Goal: Task Accomplishment & Management: Complete application form

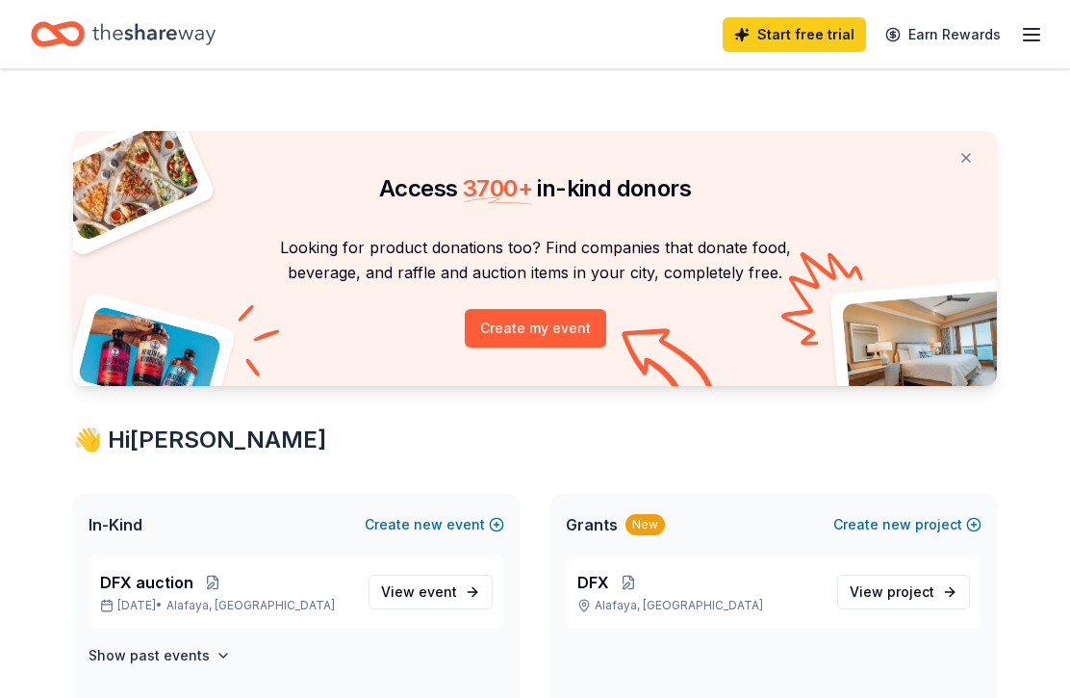
click at [480, 523] on button "Create new event" at bounding box center [435, 524] width 140 height 23
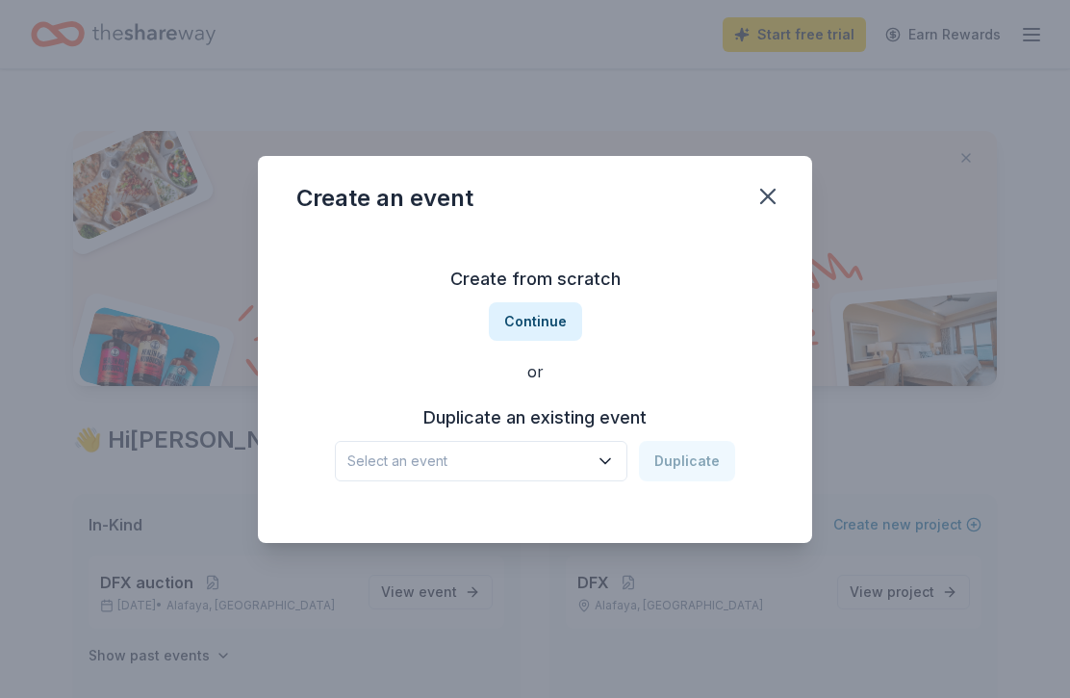
click at [597, 468] on button "Select an event" at bounding box center [481, 461] width 293 height 40
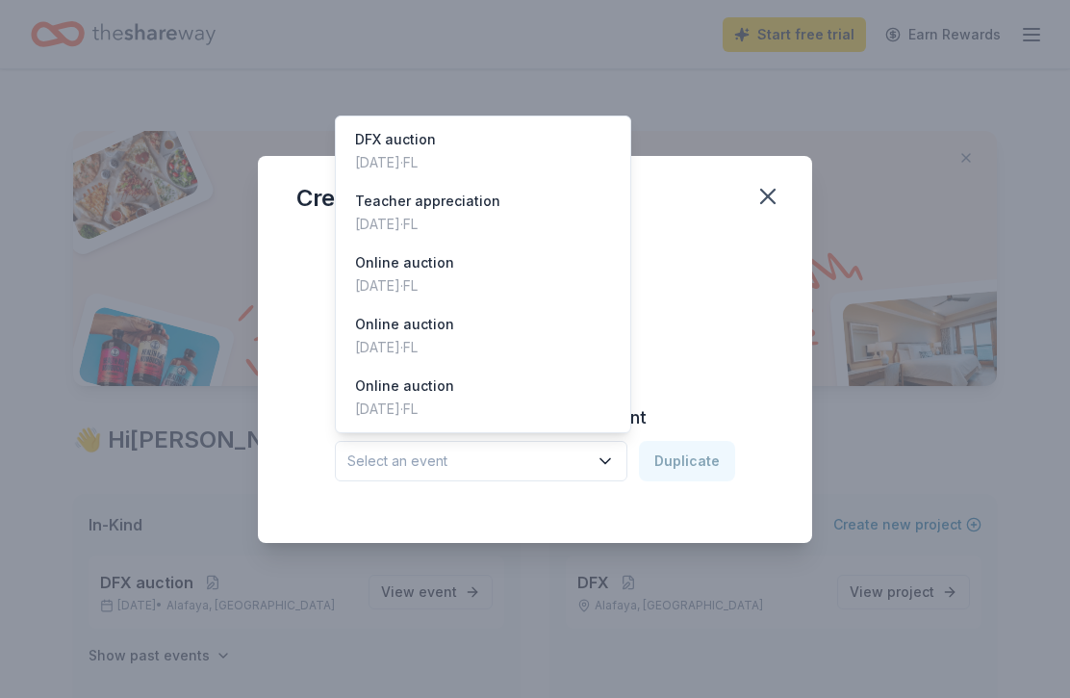
click at [361, 470] on span "Select an event" at bounding box center [467, 460] width 241 height 23
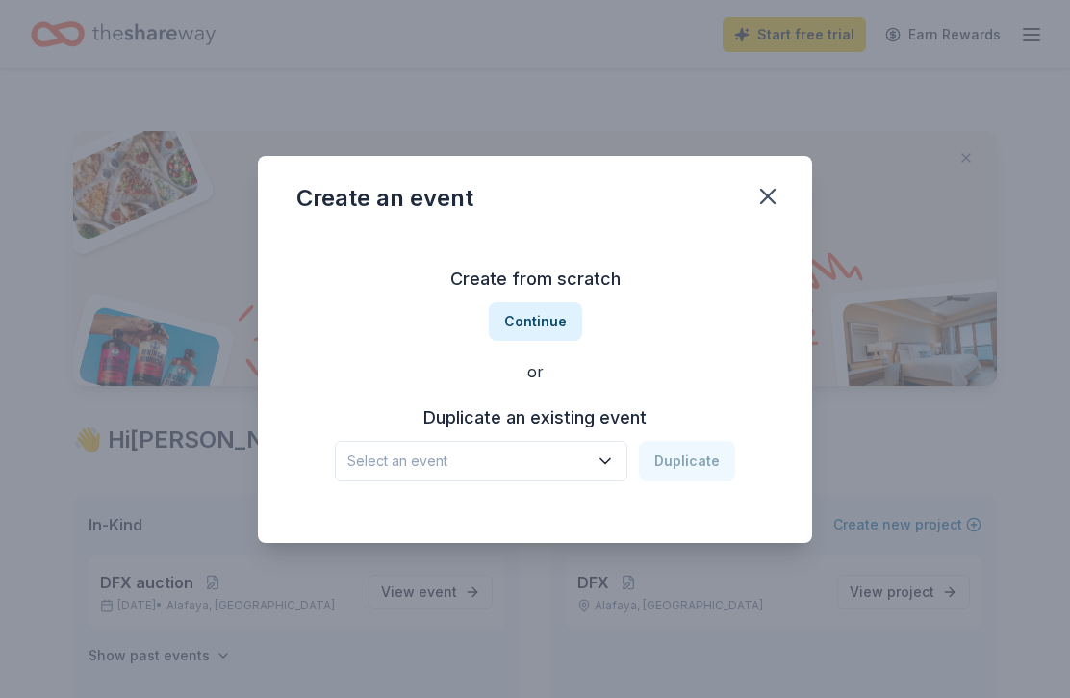
click at [539, 319] on button "Continue" at bounding box center [535, 321] width 93 height 38
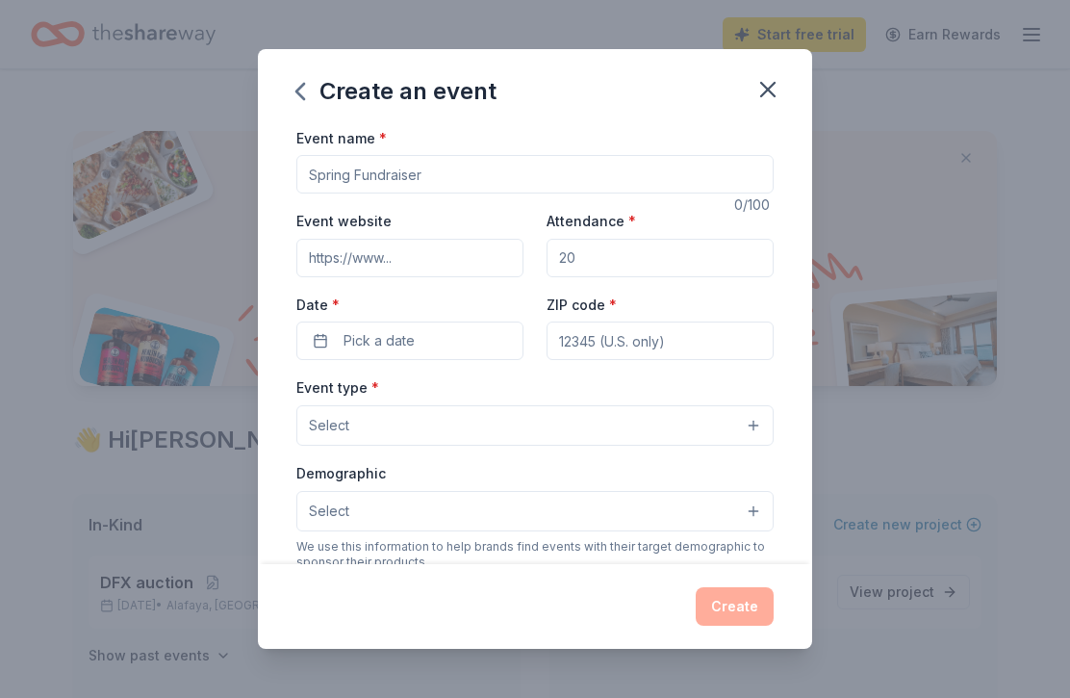
click at [475, 166] on input "Event name *" at bounding box center [534, 174] width 477 height 38
type input "The [PERSON_NAME] Foundation raffle"
click at [675, 249] on input "Attendance *" at bounding box center [660, 258] width 227 height 38
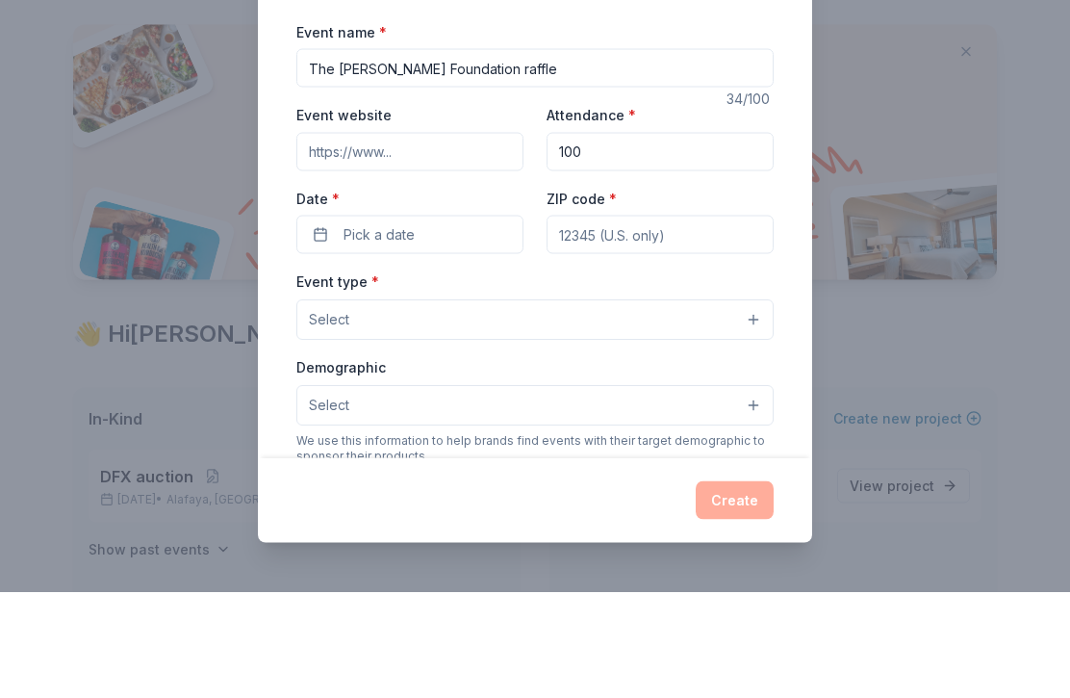
type input "100"
click at [314, 321] on button "Pick a date" at bounding box center [409, 340] width 227 height 38
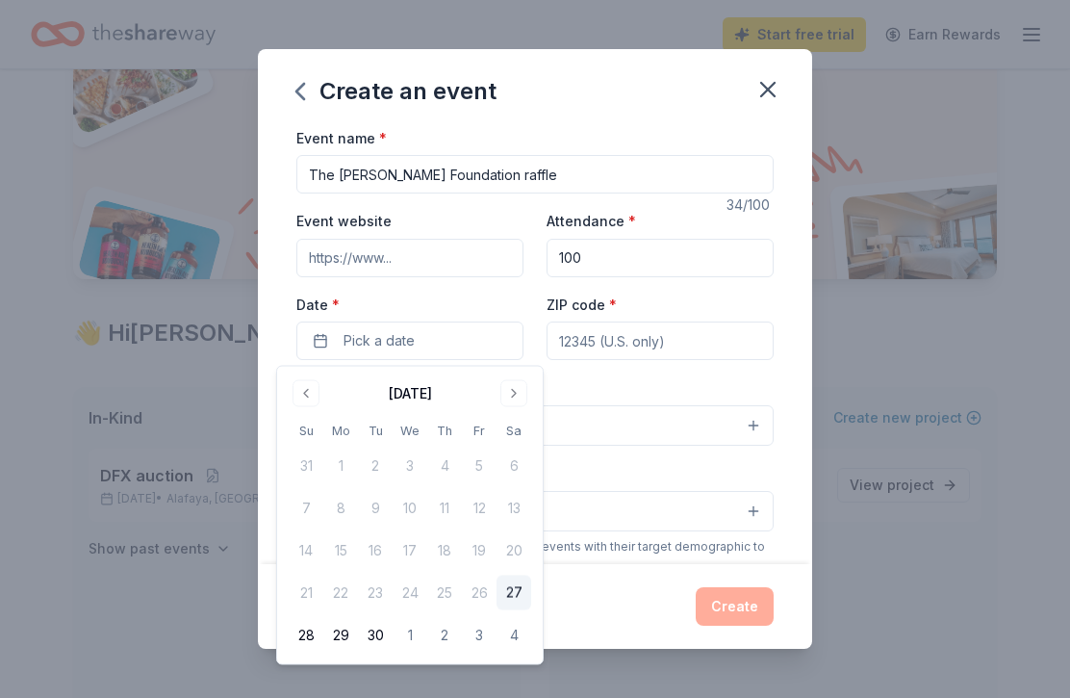
click at [493, 382] on div "[DATE]" at bounding box center [410, 391] width 243 height 27
click at [509, 387] on button "Go to next month" at bounding box center [513, 393] width 27 height 27
click at [301, 386] on button "Go to previous month" at bounding box center [306, 393] width 27 height 27
click at [509, 389] on button "Go to next month" at bounding box center [513, 393] width 27 height 27
click at [508, 382] on button "Go to next month" at bounding box center [513, 393] width 27 height 27
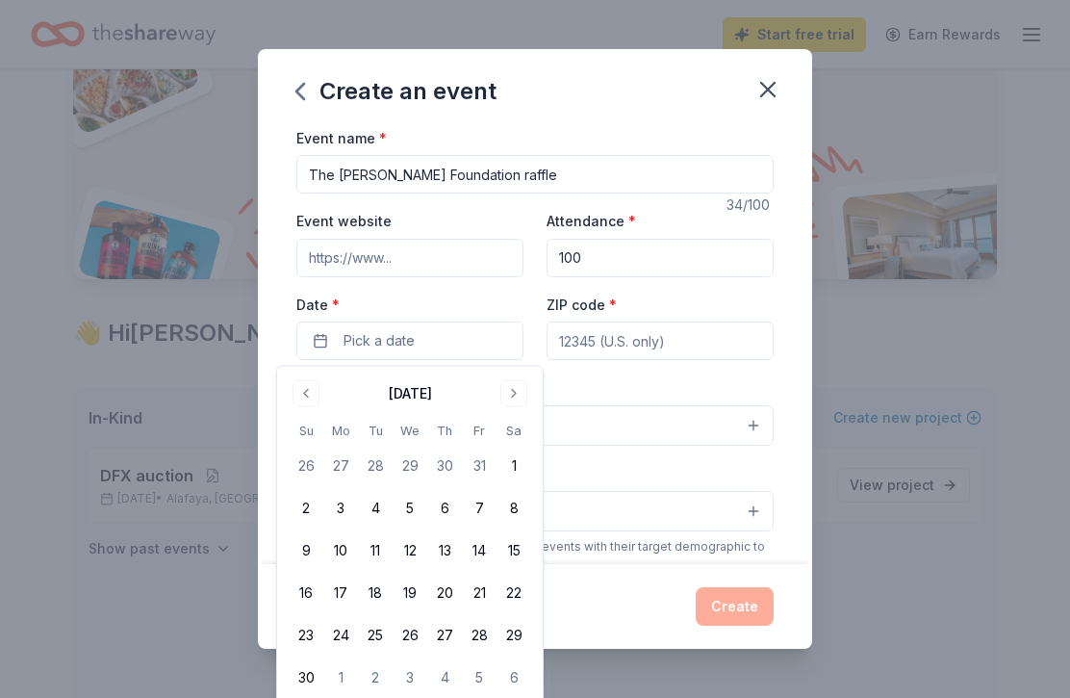
click at [500, 577] on button "22" at bounding box center [514, 593] width 35 height 35
click at [573, 328] on input "ZIP code *" at bounding box center [660, 340] width 227 height 38
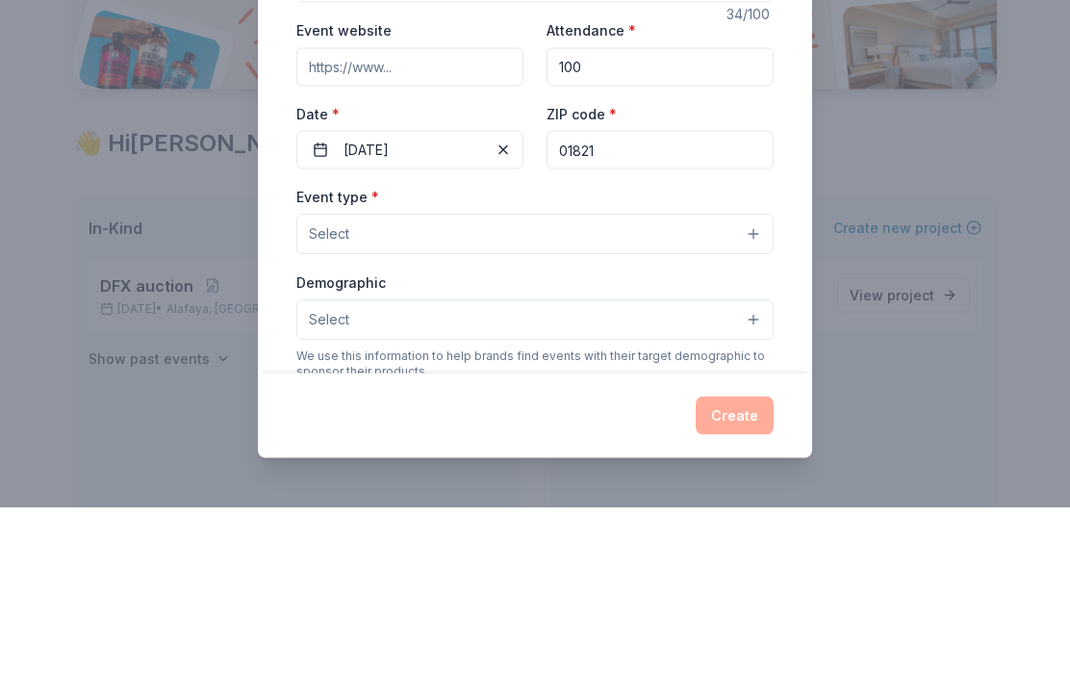
scroll to position [297, 0]
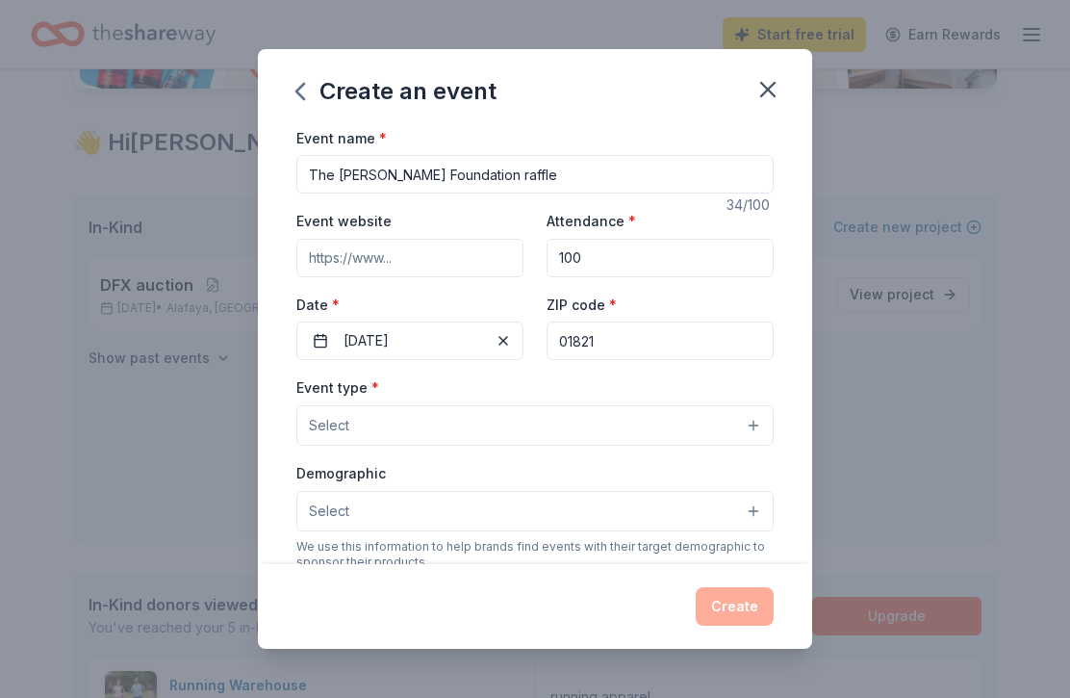
type input "01821"
click at [741, 432] on button "Select" at bounding box center [534, 425] width 477 height 40
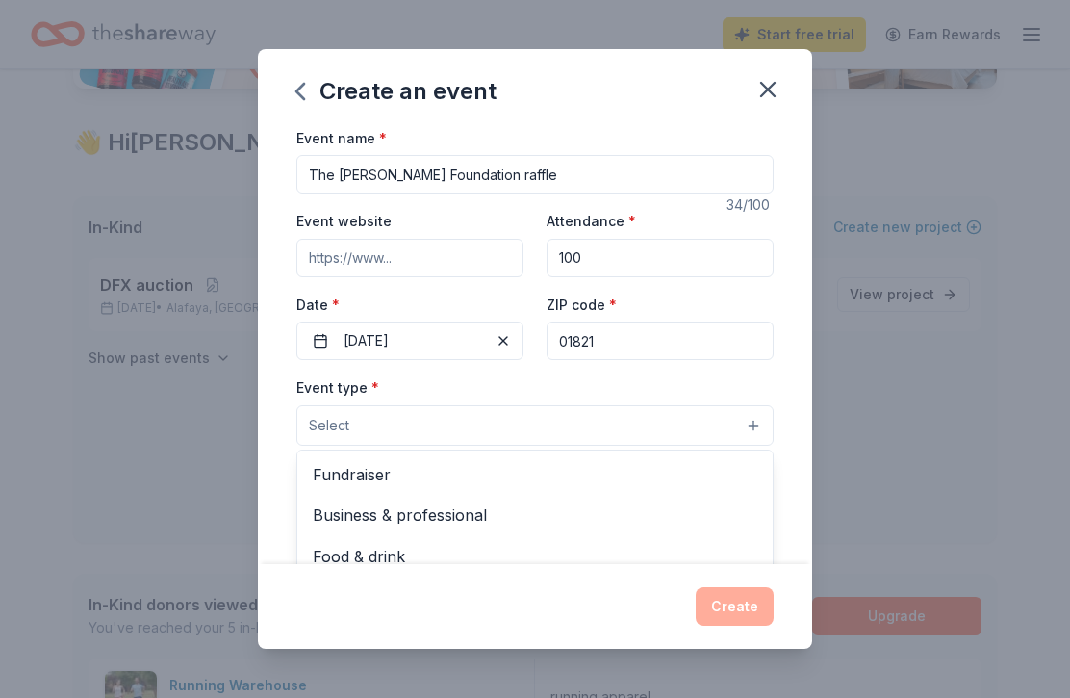
scroll to position [0, 0]
click at [343, 468] on span "Fundraiser" at bounding box center [535, 474] width 445 height 25
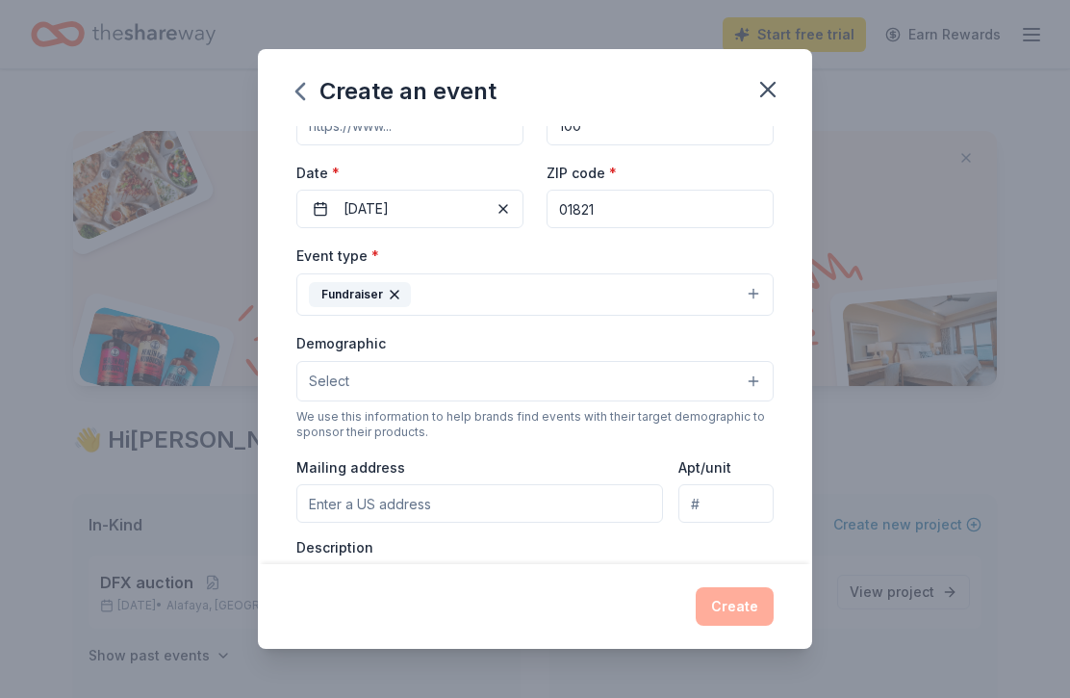
click at [758, 383] on button "Select" at bounding box center [534, 381] width 477 height 40
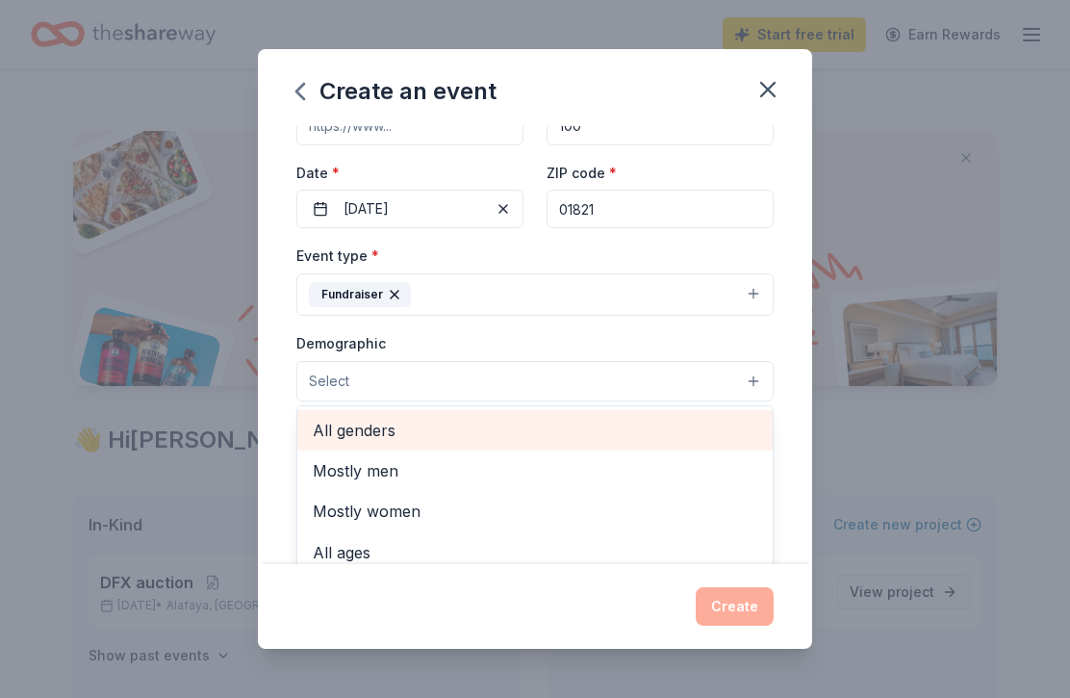
click at [332, 430] on span "All genders" at bounding box center [535, 430] width 445 height 25
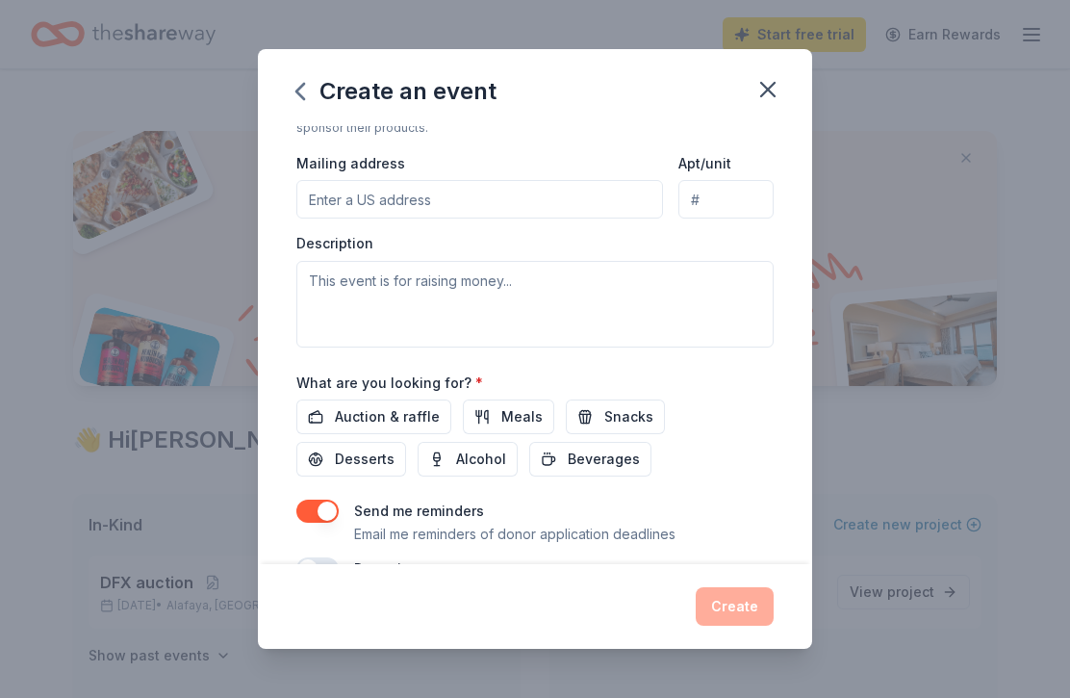
scroll to position [437, 0]
click at [363, 406] on button "Auction & raffle" at bounding box center [373, 417] width 155 height 35
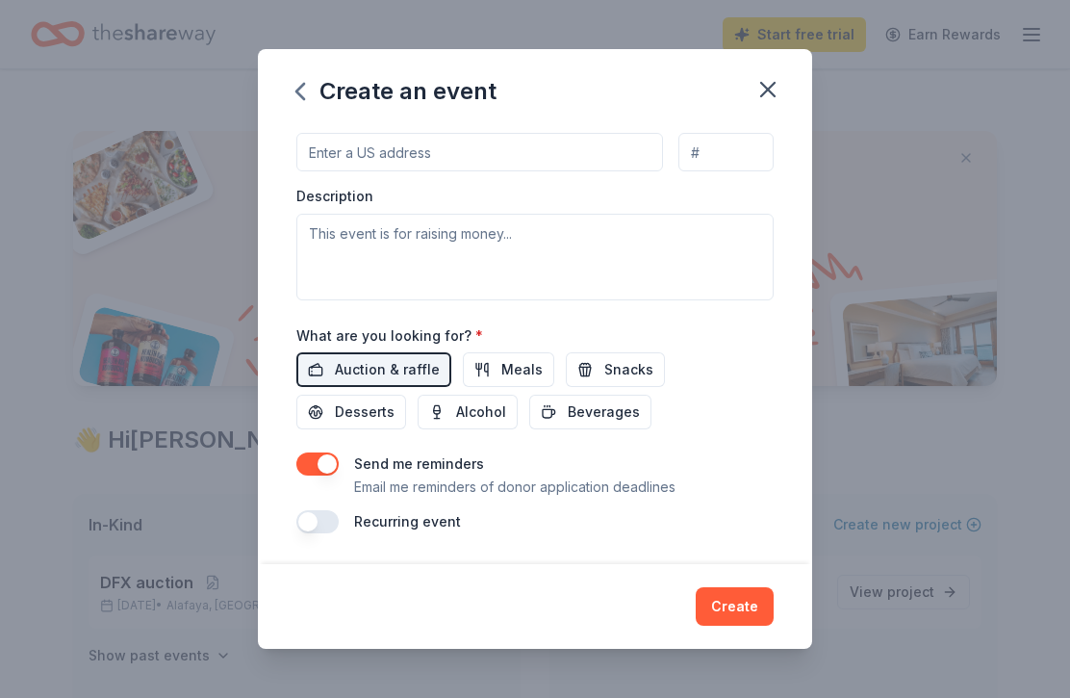
scroll to position [487, 0]
click at [743, 605] on button "Create" at bounding box center [735, 606] width 78 height 38
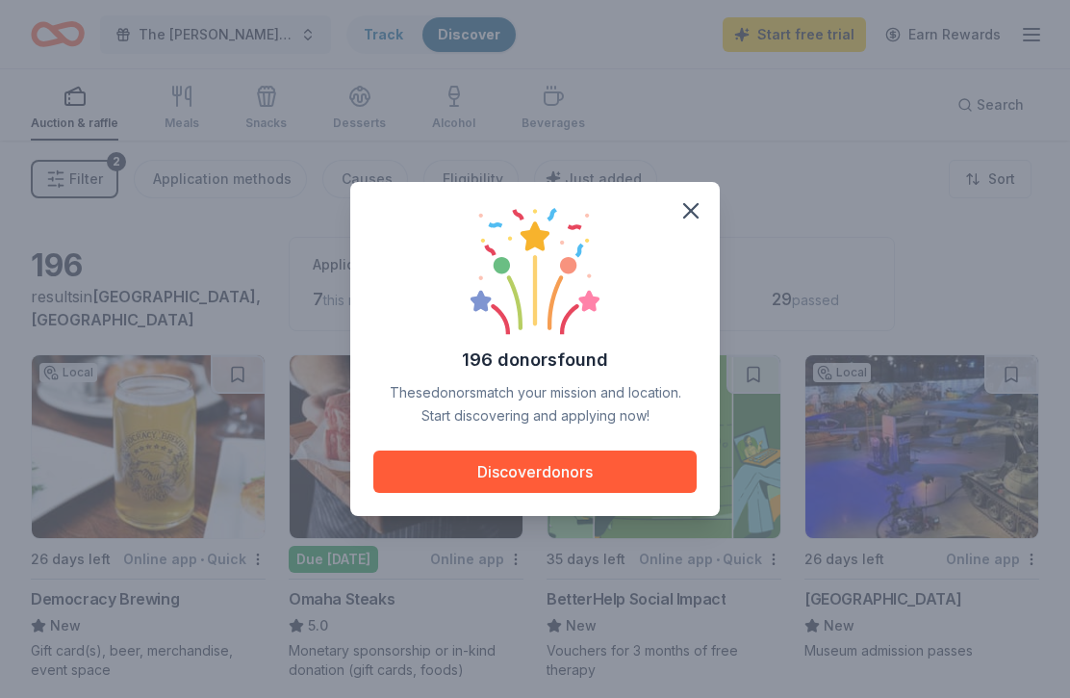
click at [703, 215] on icon "button" at bounding box center [691, 210] width 27 height 27
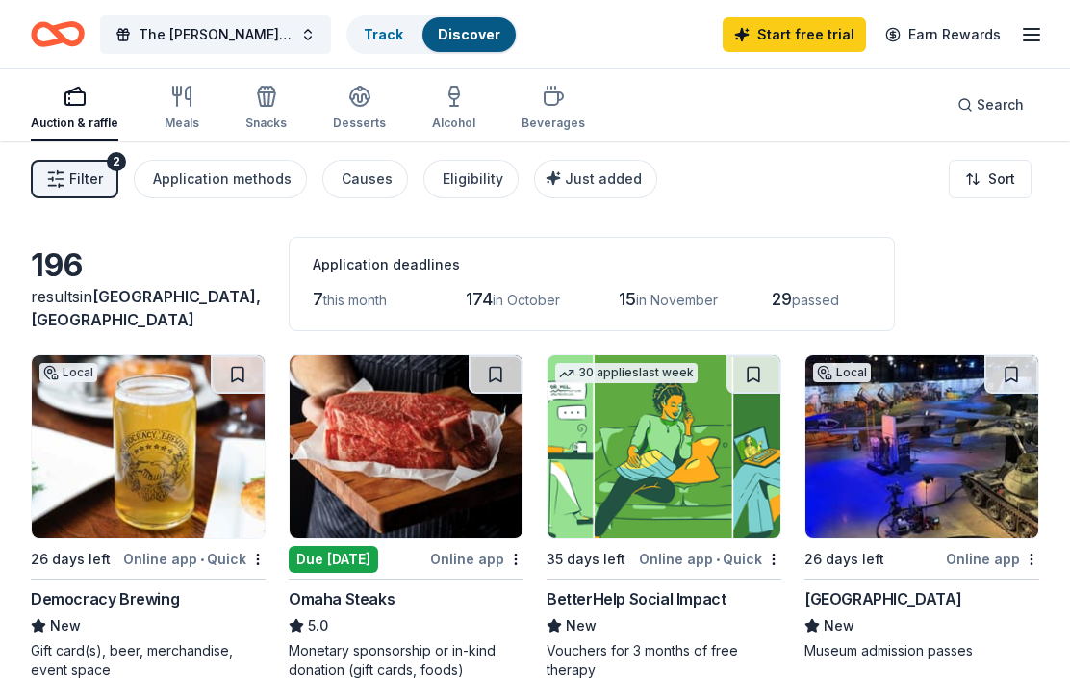
click at [792, 300] on span "29" at bounding box center [782, 299] width 20 height 20
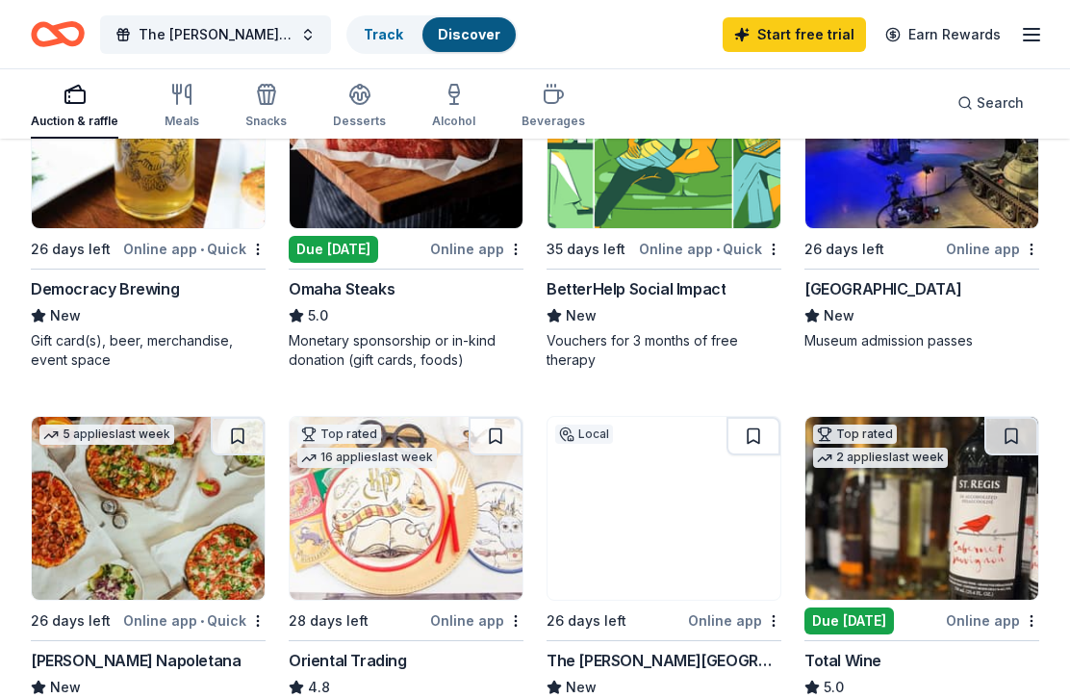
scroll to position [273, 0]
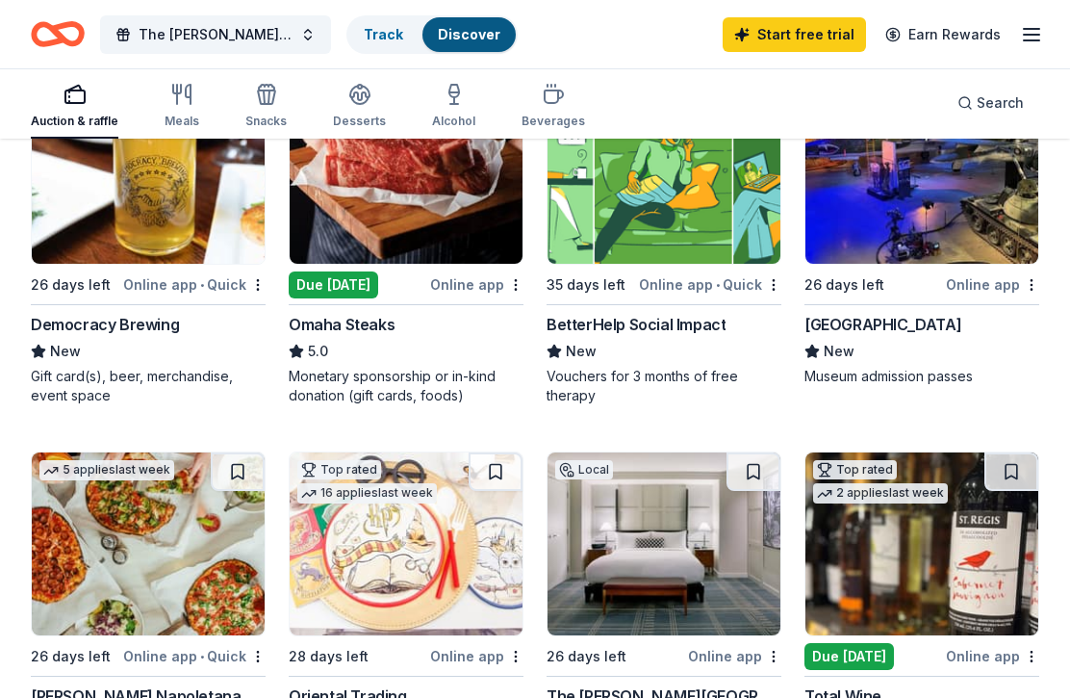
click at [184, 102] on icon "button" at bounding box center [181, 94] width 23 height 23
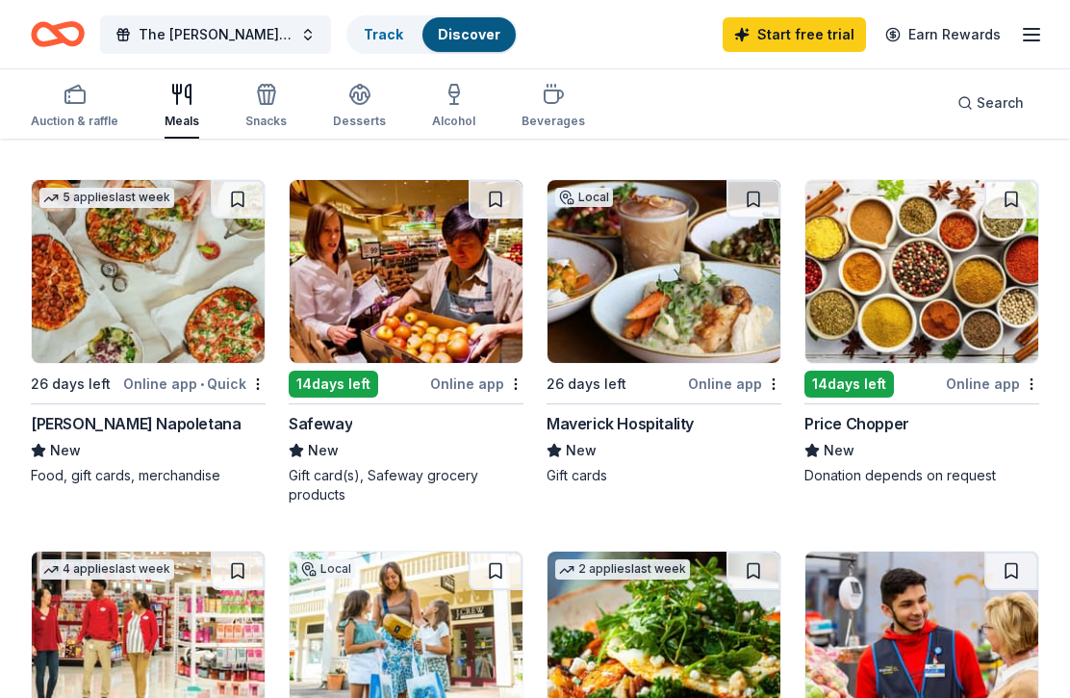
scroll to position [546, 0]
click at [442, 106] on div "Alcohol" at bounding box center [453, 106] width 43 height 46
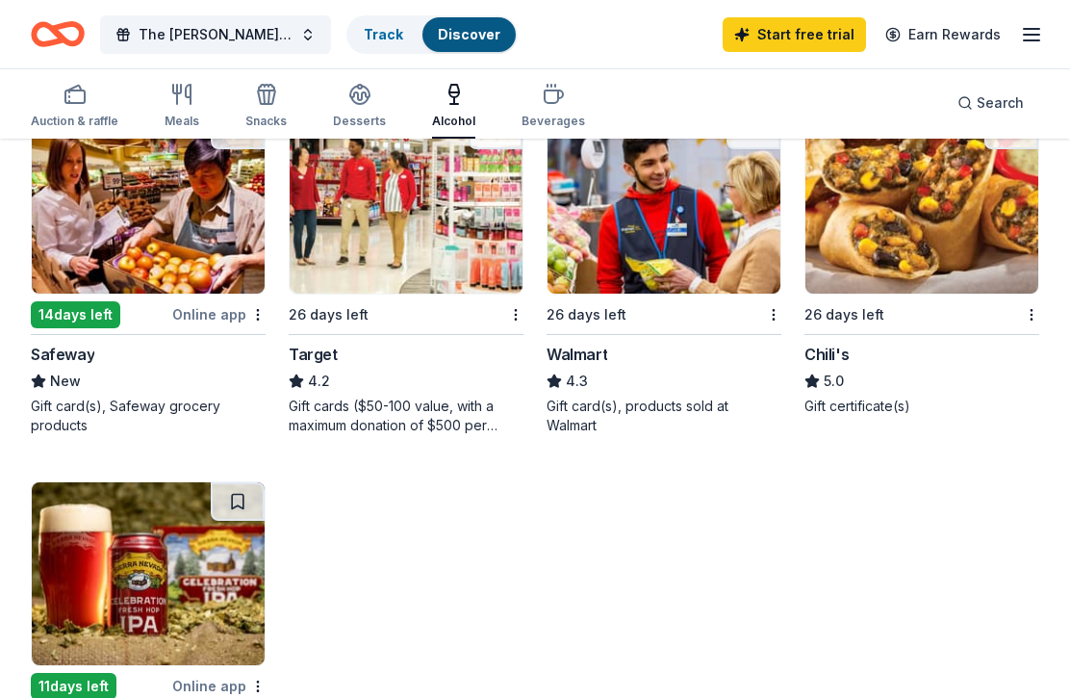
scroll to position [887, 0]
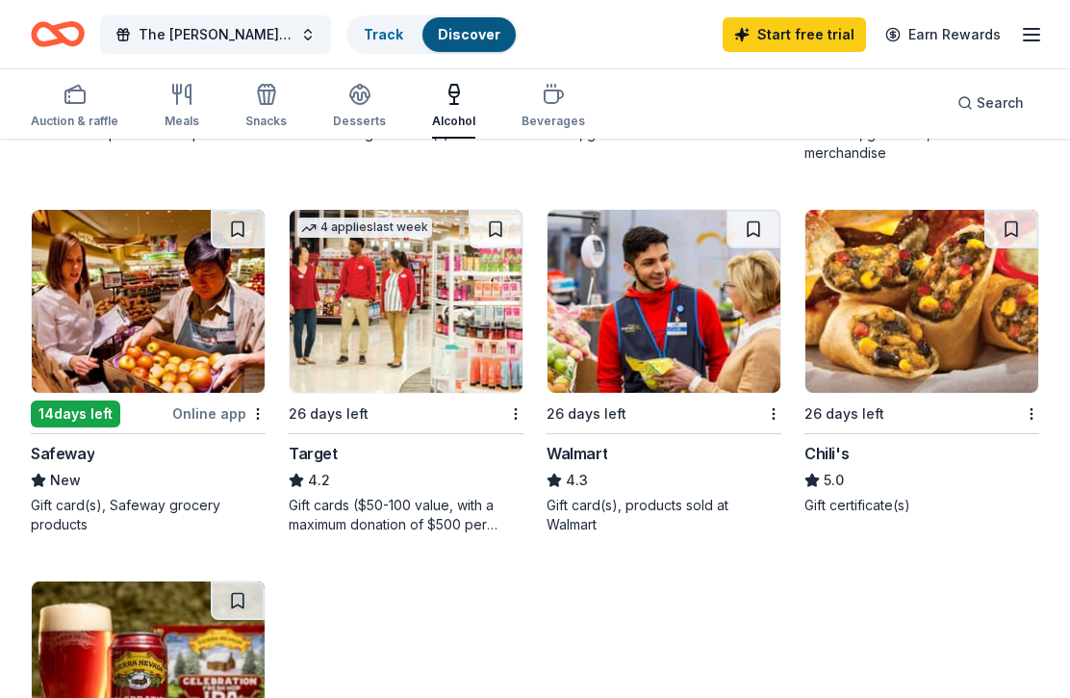
click at [537, 114] on div "Beverages" at bounding box center [554, 121] width 64 height 15
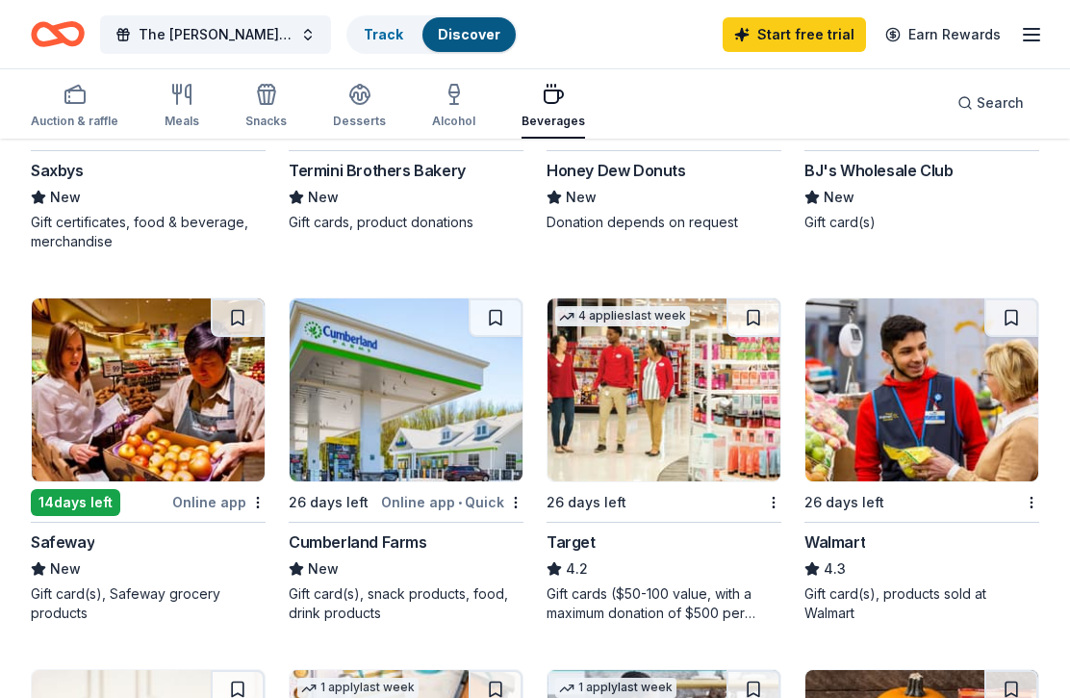
scroll to position [798, 0]
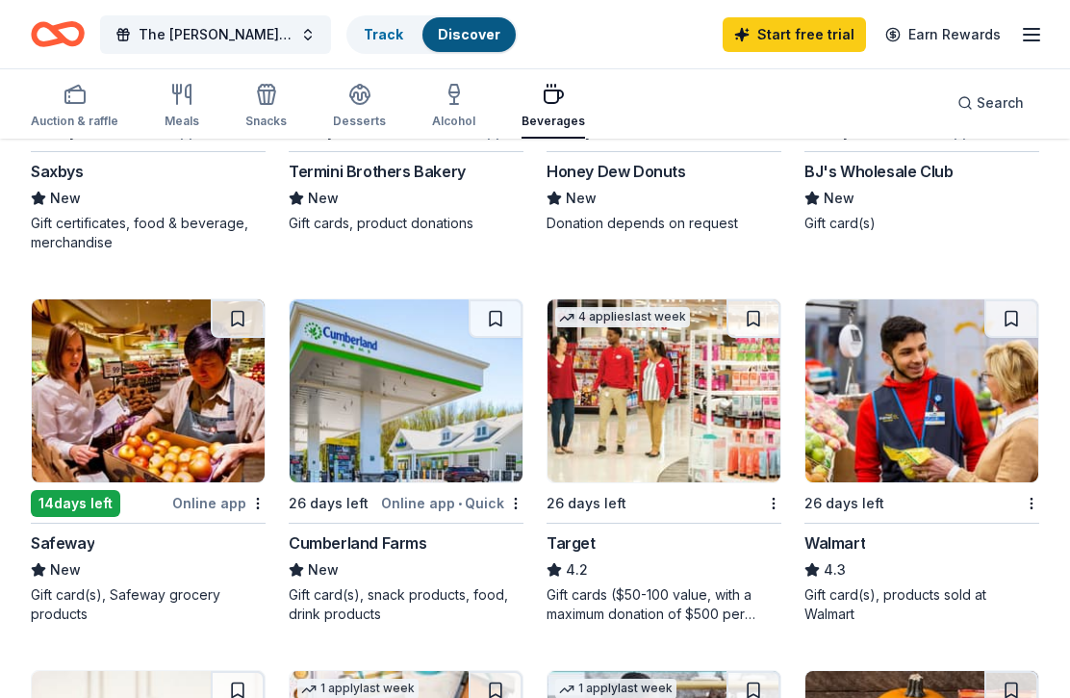
click at [341, 92] on div "button" at bounding box center [359, 94] width 53 height 23
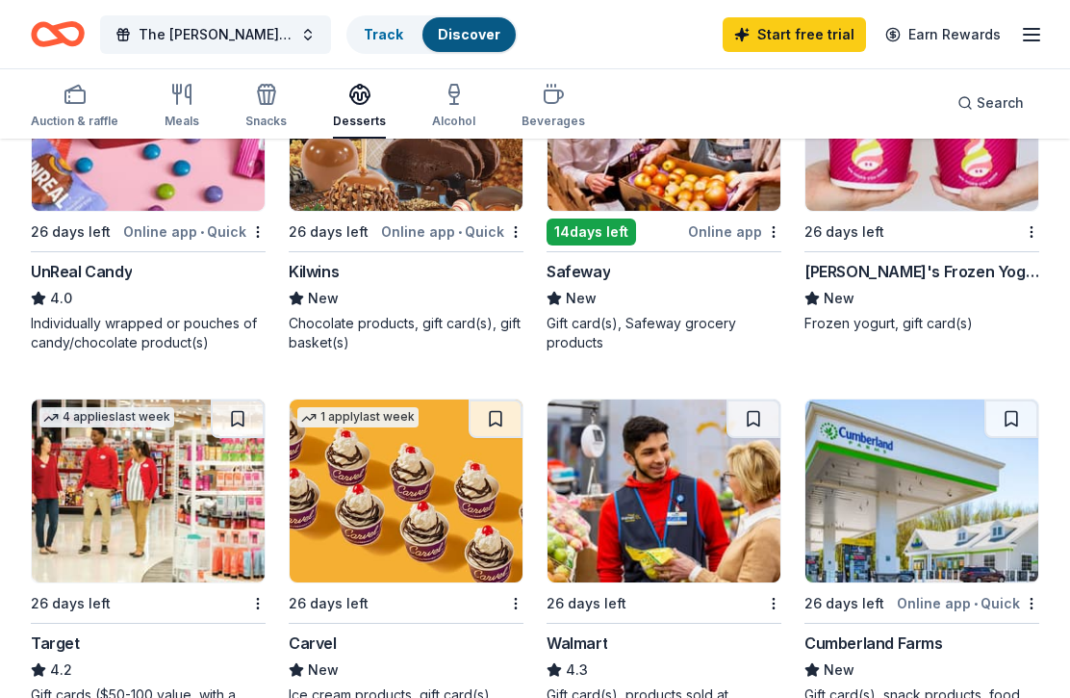
scroll to position [1049, 0]
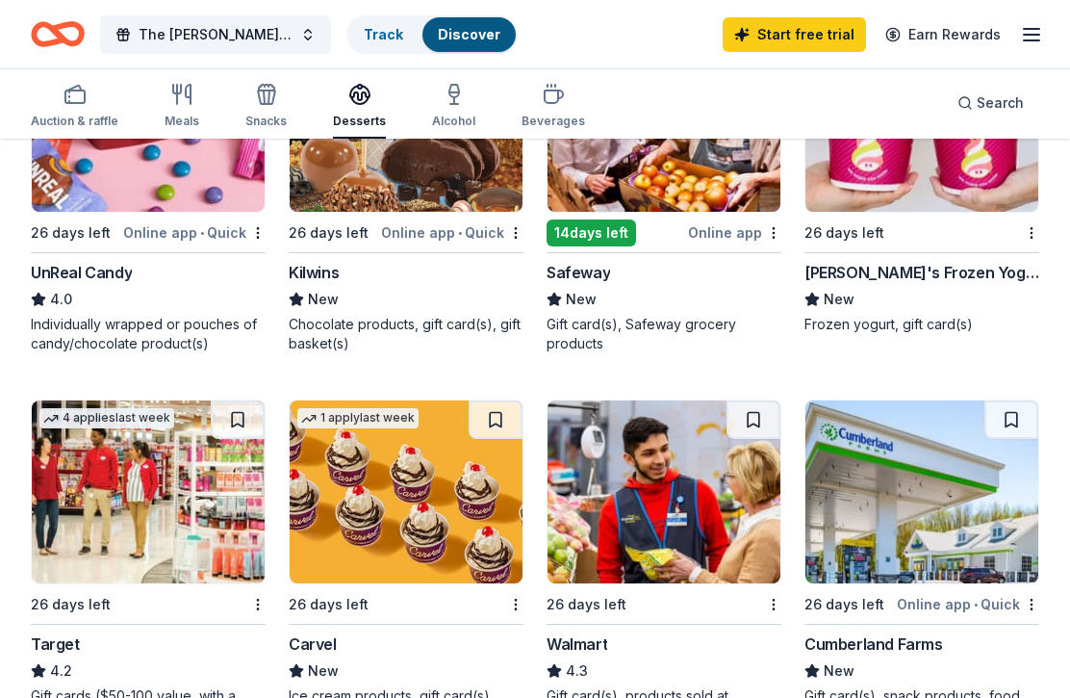
click at [259, 88] on icon "button" at bounding box center [266, 88] width 15 height 6
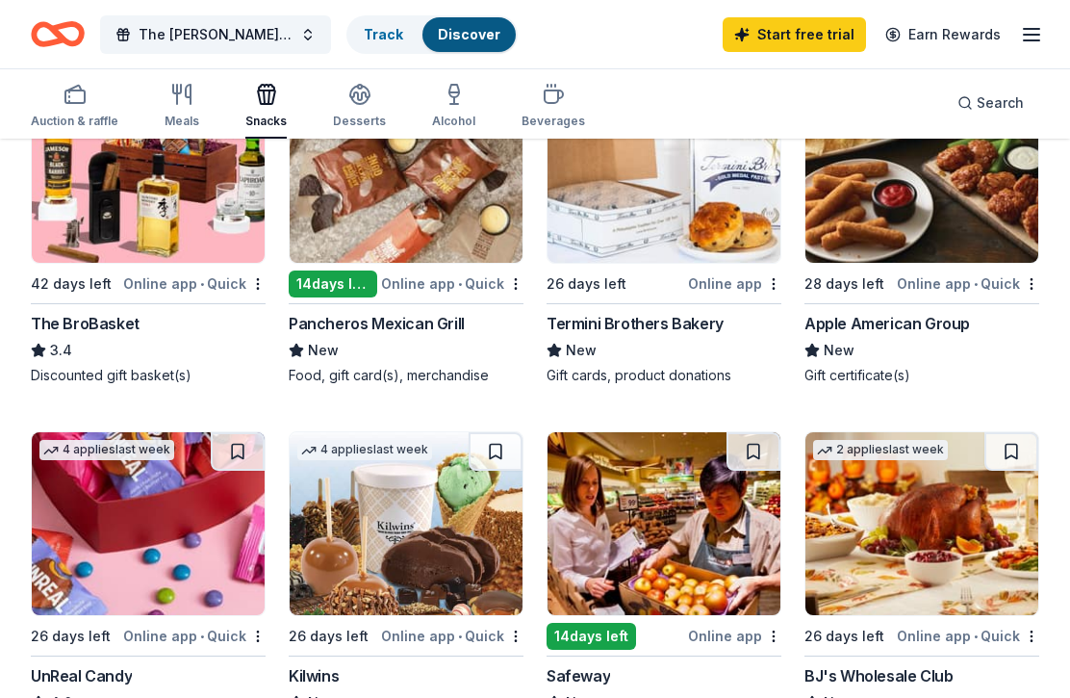
scroll to position [971, 0]
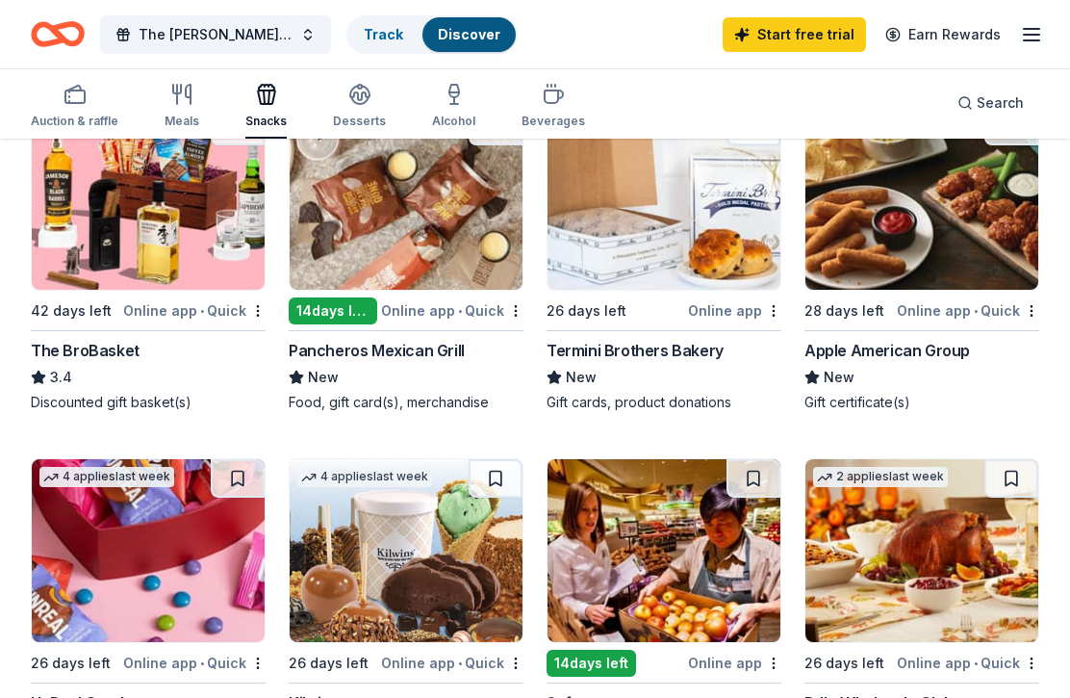
click at [177, 94] on icon "button" at bounding box center [177, 94] width 0 height 19
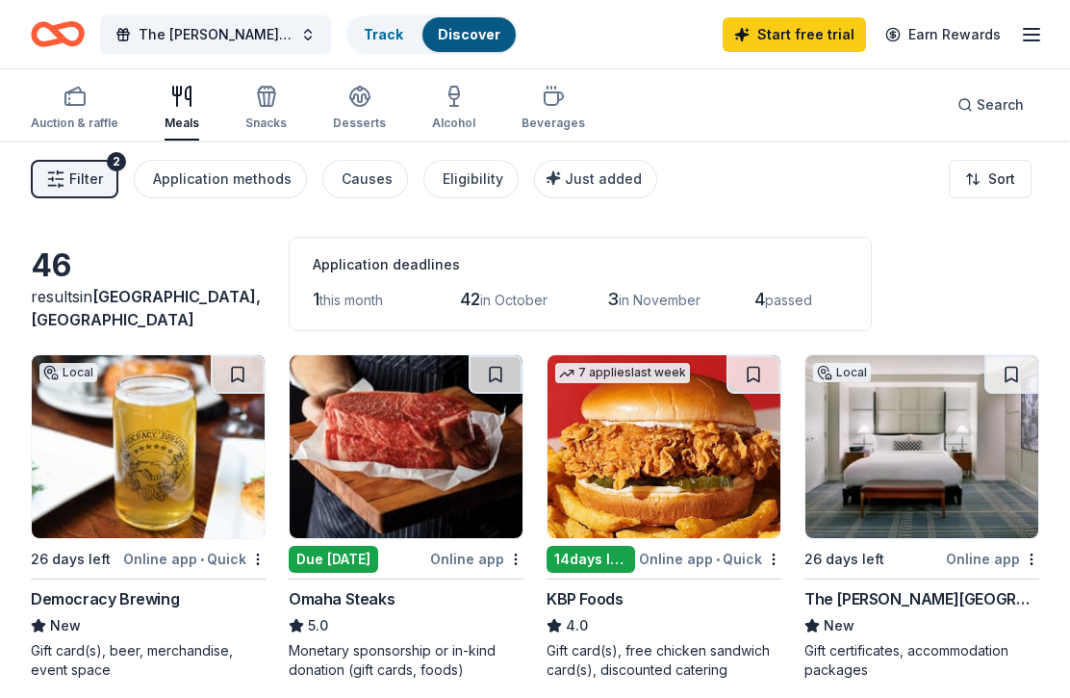
click at [66, 115] on div "Auction & raffle" at bounding box center [75, 122] width 88 height 15
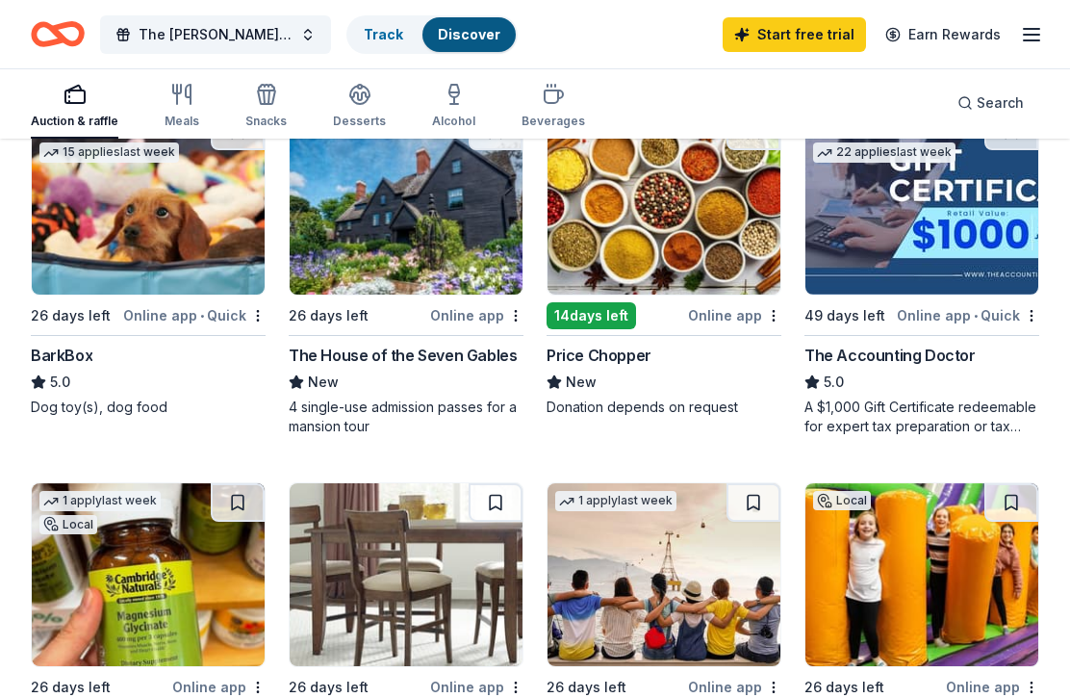
scroll to position [984, 0]
